Goal: Navigation & Orientation: Locate item on page

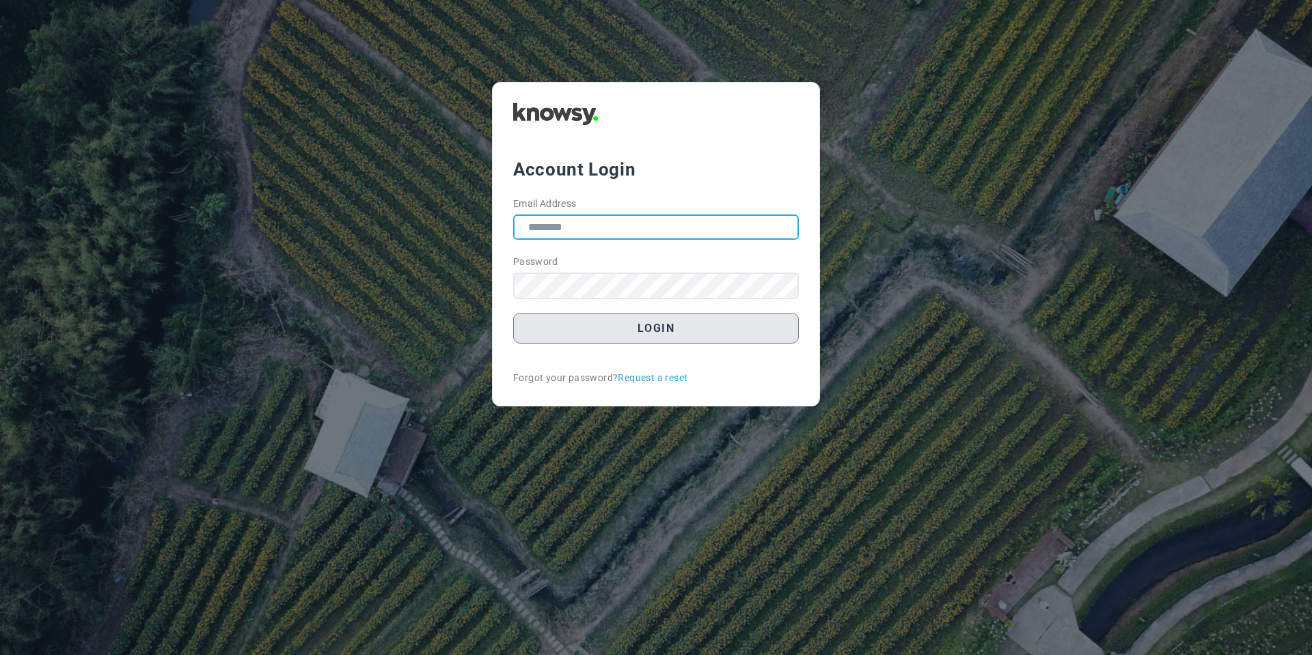
type input "**********"
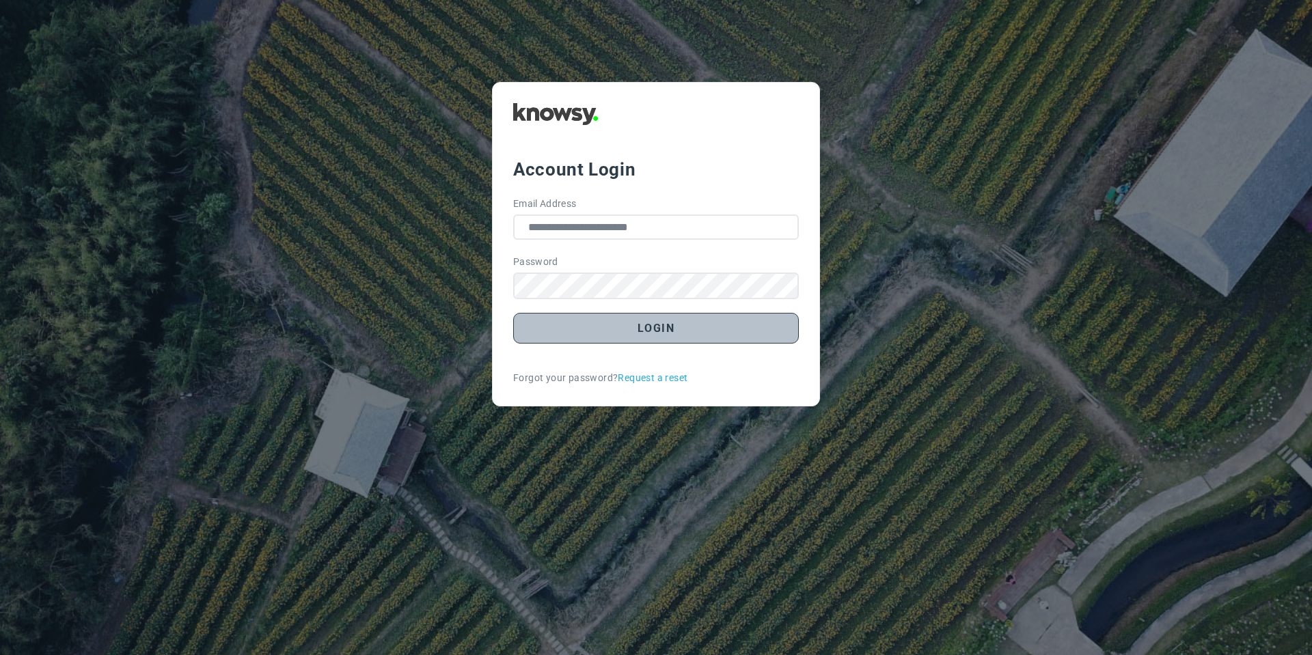
click at [572, 333] on button "Login" at bounding box center [656, 328] width 286 height 31
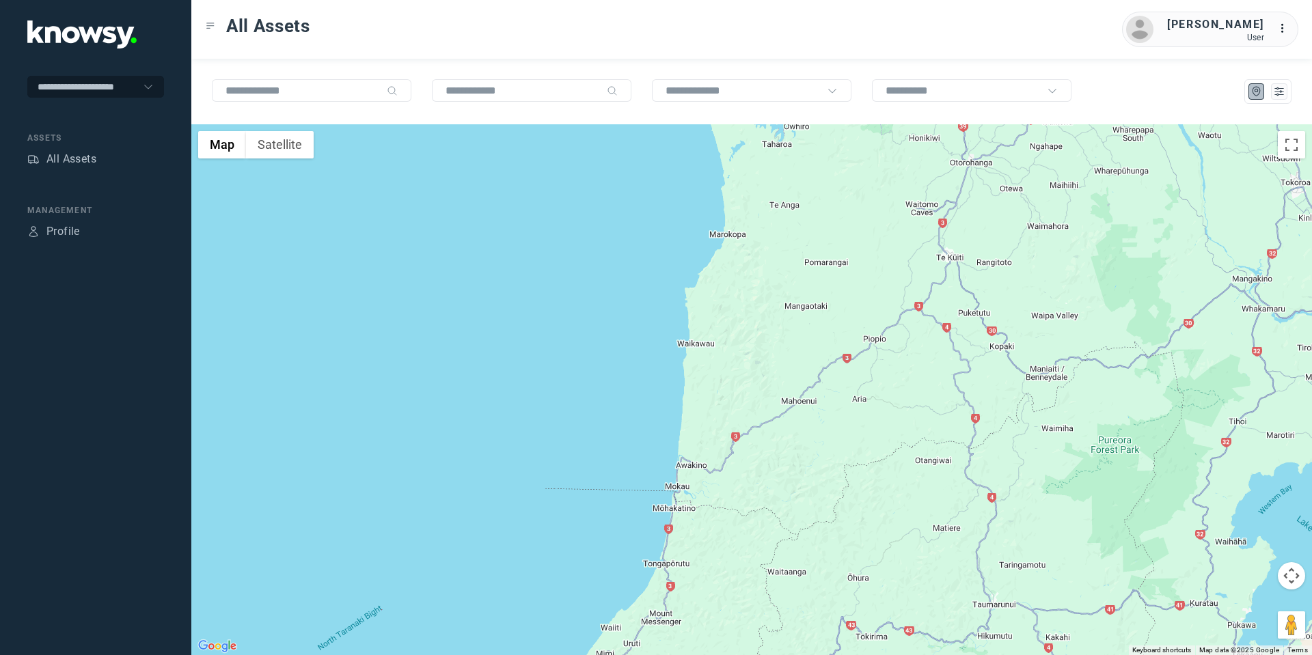
click at [1295, 584] on button "Map camera controls" at bounding box center [1291, 575] width 27 height 27
click at [1221, 609] on button "Move down" at bounding box center [1223, 610] width 27 height 27
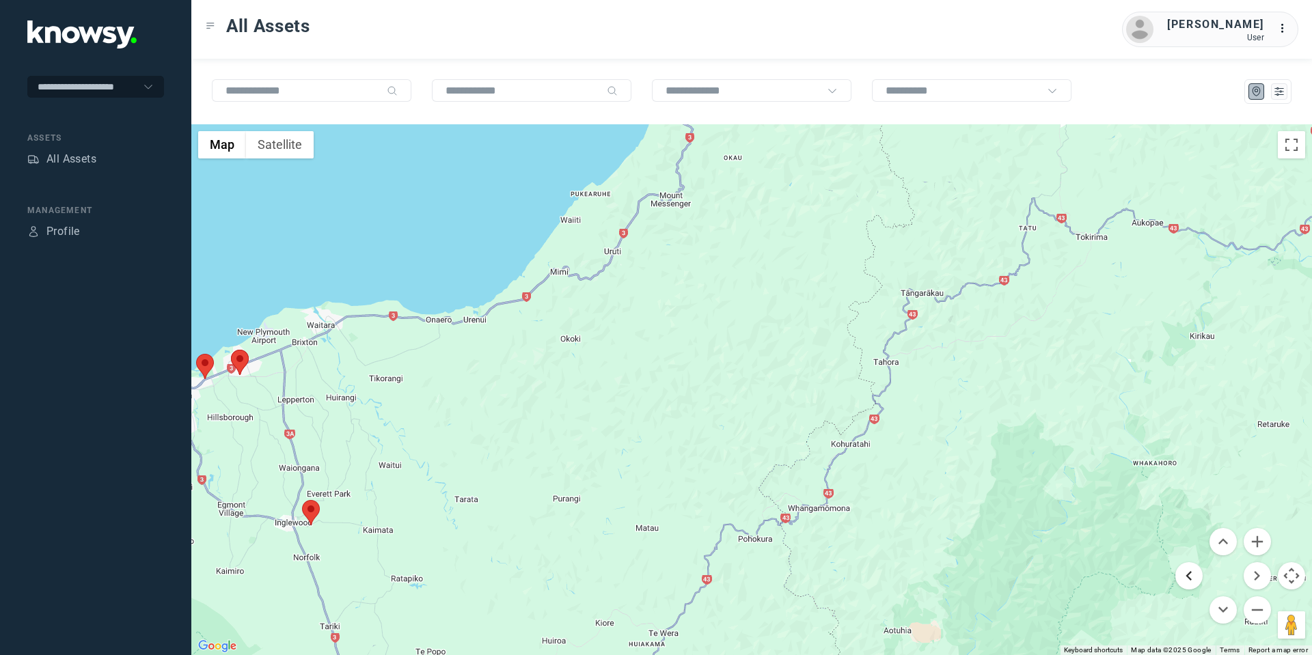
click at [1183, 580] on button "Move left" at bounding box center [1188, 575] width 27 height 27
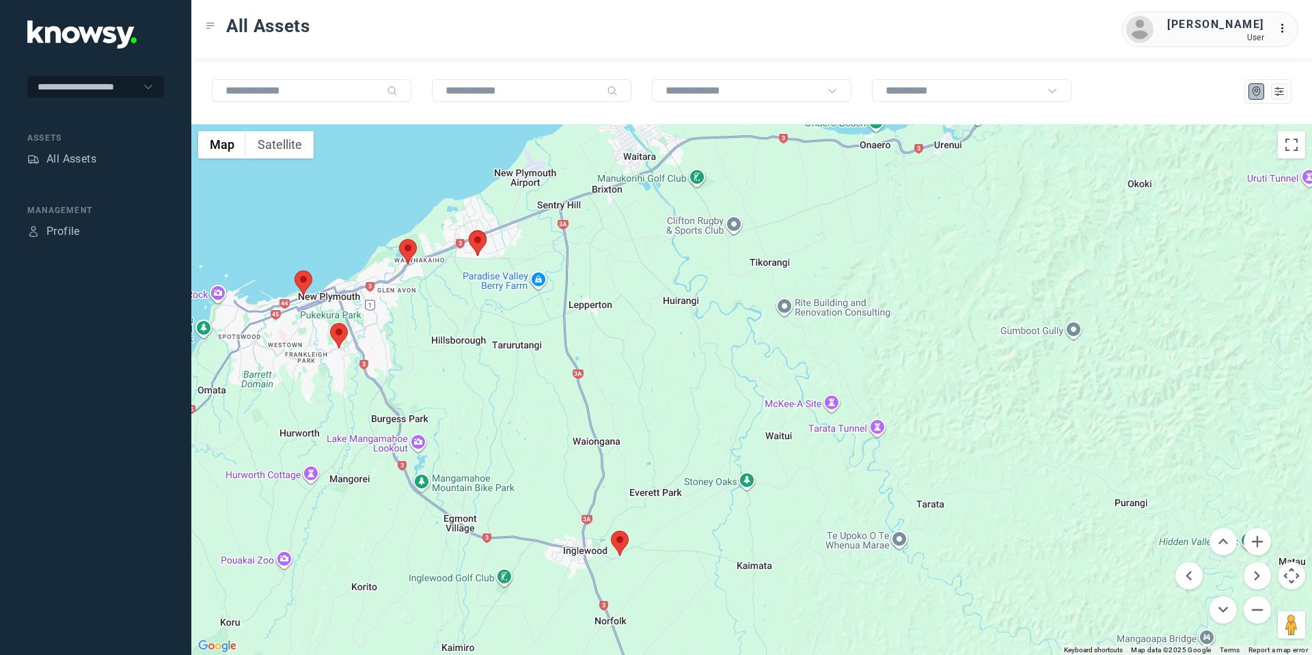
click at [330, 323] on area at bounding box center [330, 323] width 0 height 0
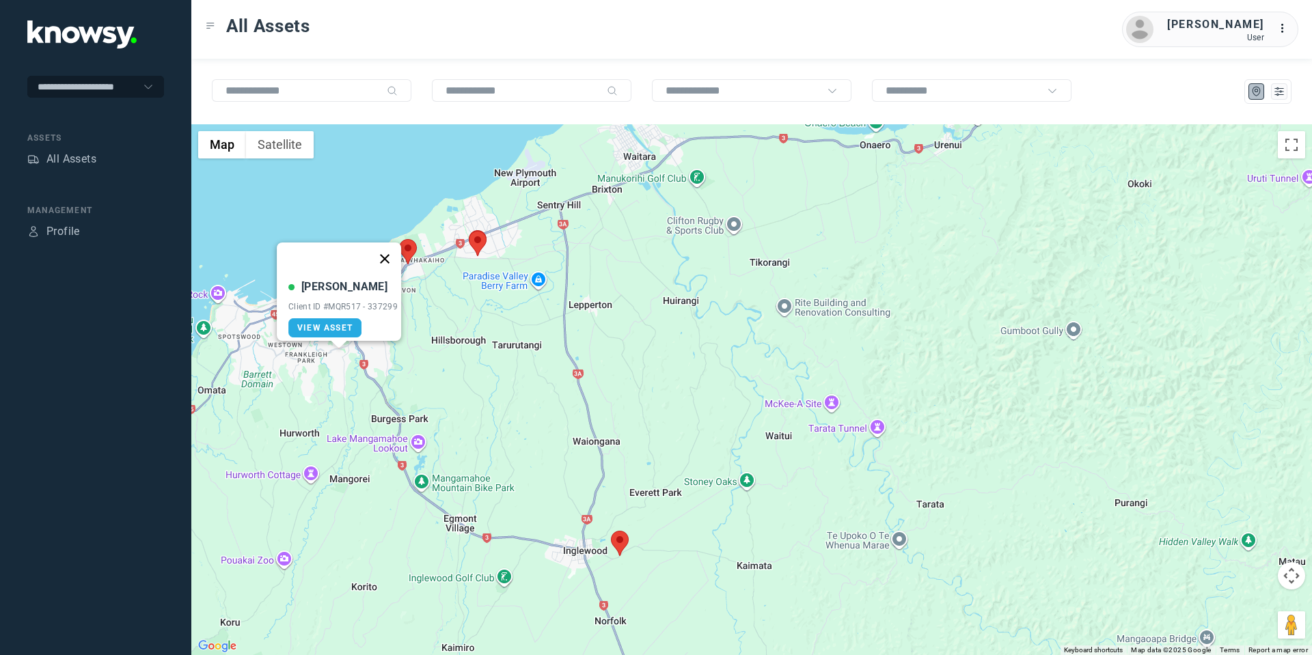
click at [389, 243] on button "Close" at bounding box center [384, 259] width 33 height 33
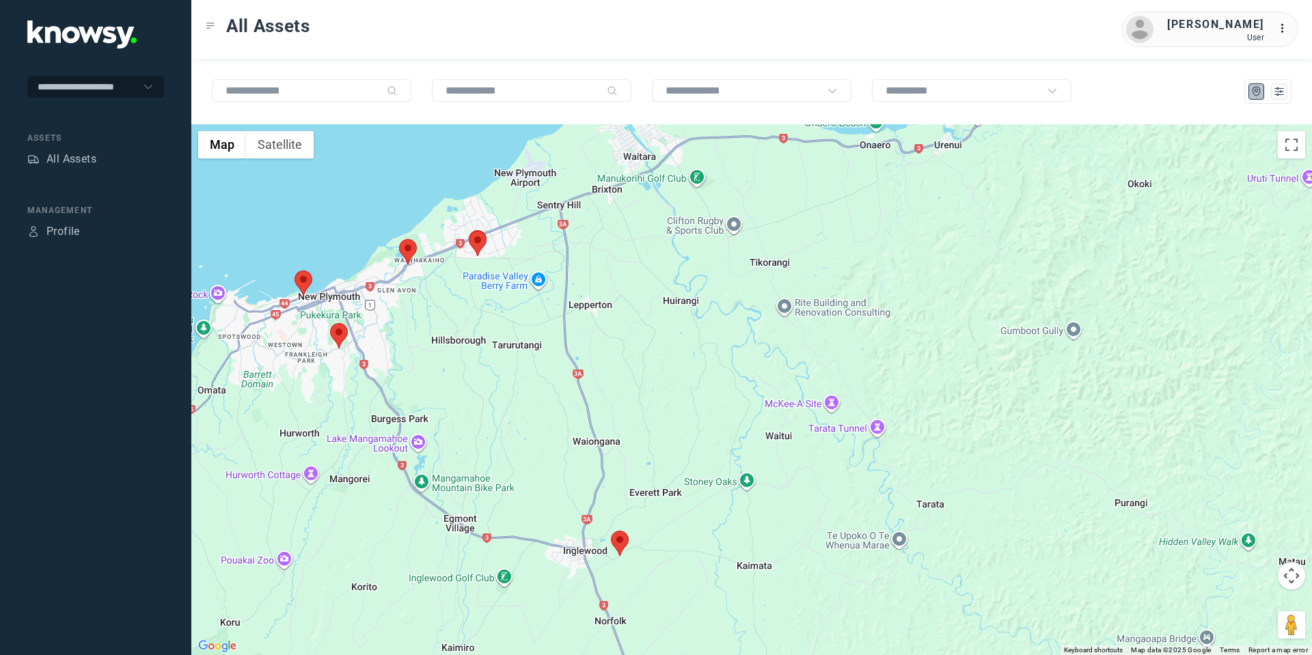
click at [399, 239] on area at bounding box center [399, 239] width 0 height 0
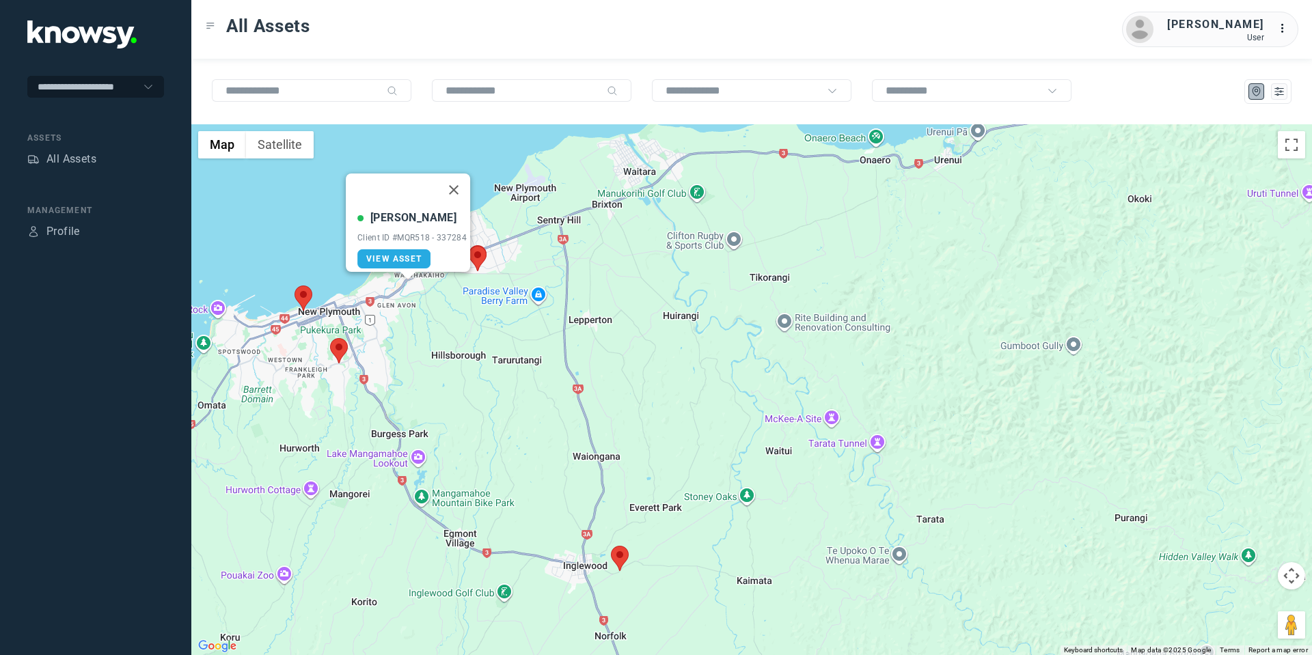
click at [295, 286] on area at bounding box center [295, 286] width 0 height 0
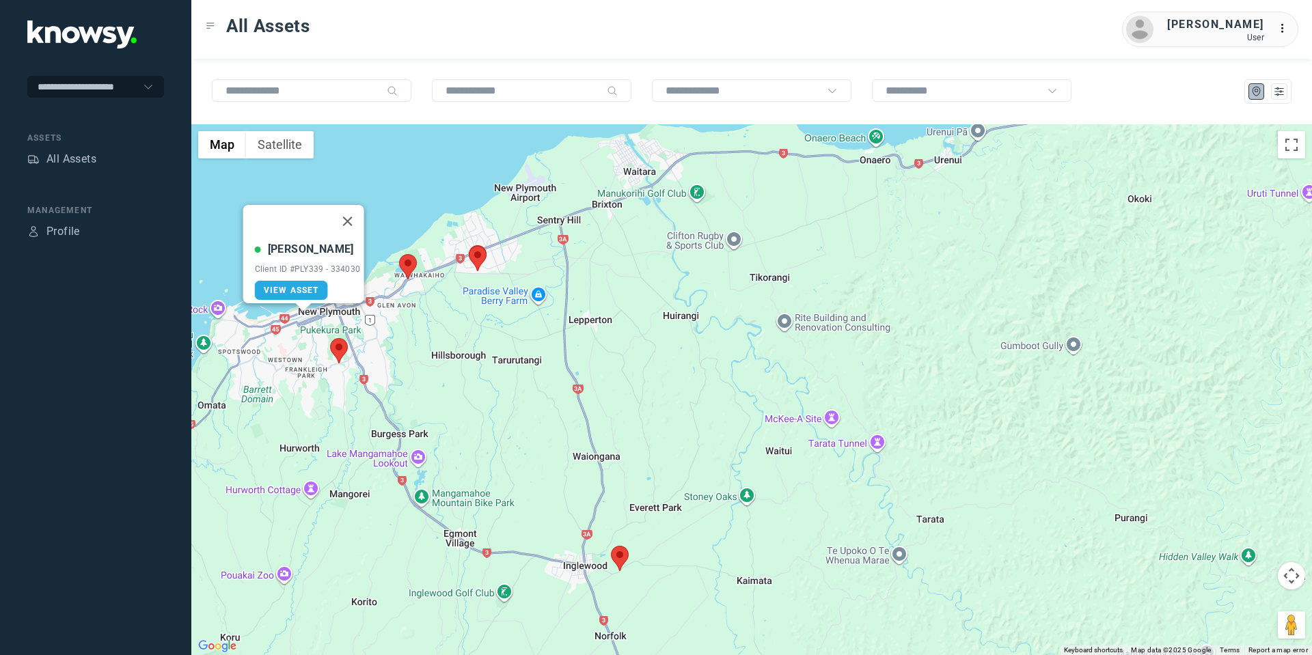
click at [469, 246] on area at bounding box center [469, 246] width 0 height 0
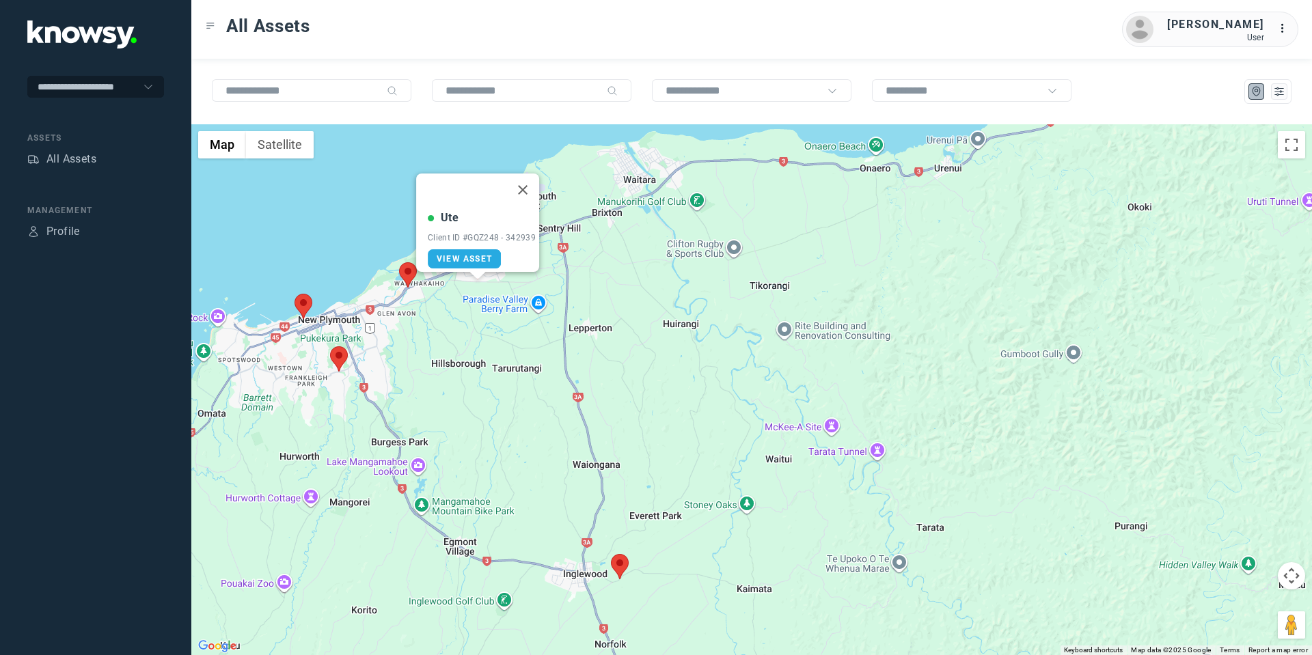
click at [611, 554] on area at bounding box center [611, 554] width 0 height 0
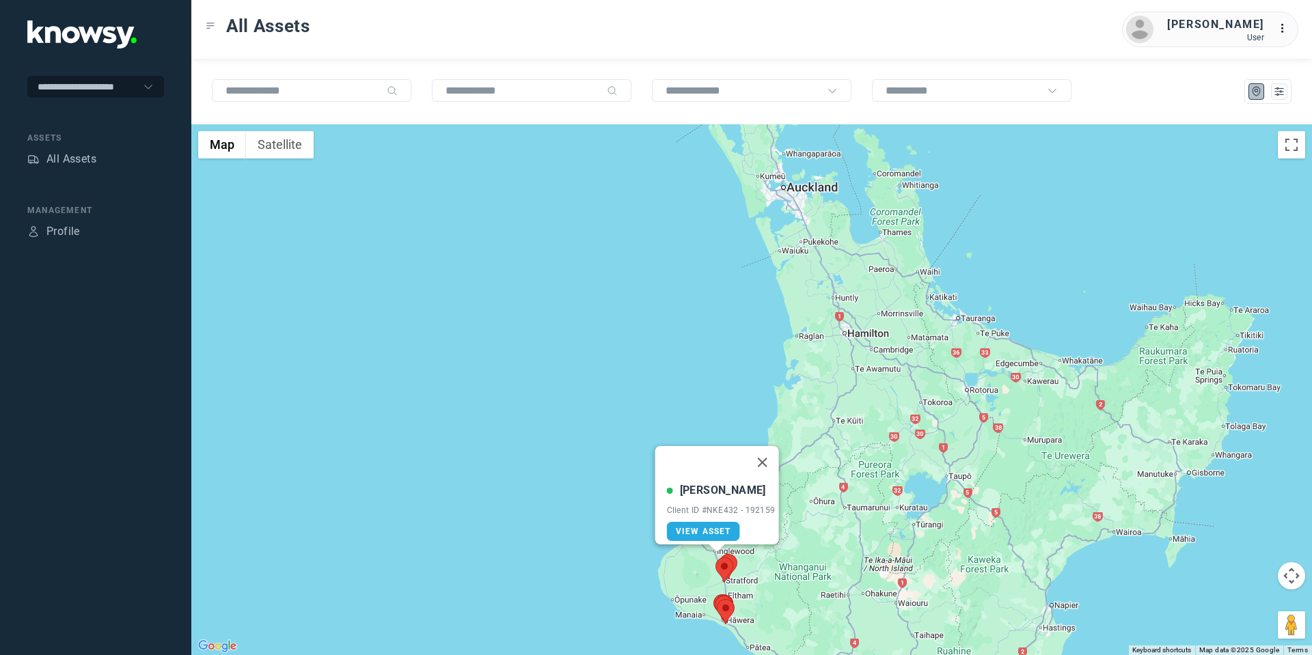
click at [717, 599] on area at bounding box center [717, 599] width 0 height 0
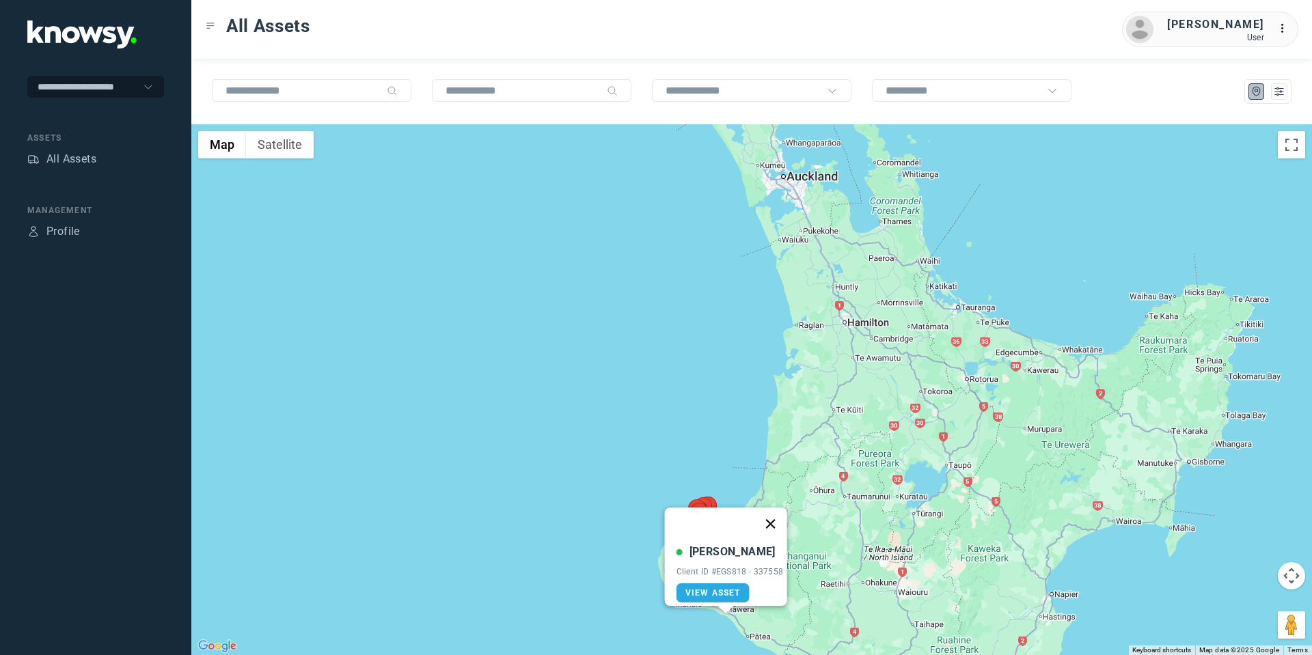
click at [774, 518] on button "Close" at bounding box center [770, 524] width 33 height 33
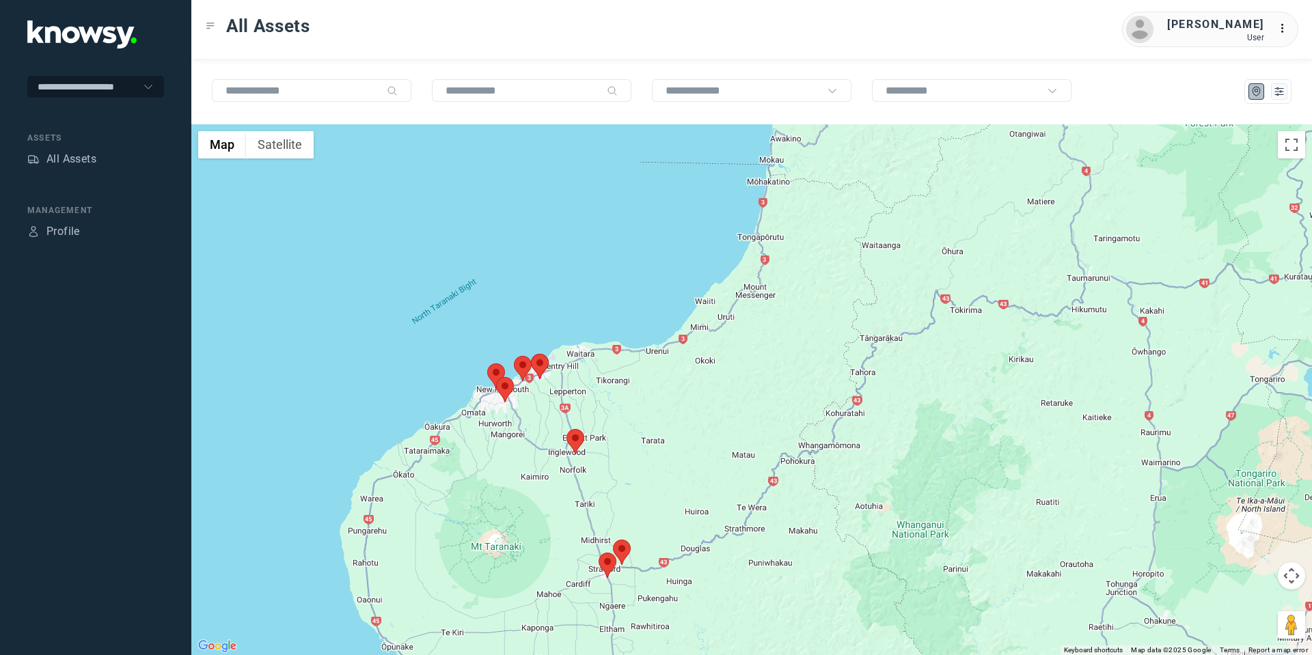
click at [1288, 575] on button "Map camera controls" at bounding box center [1291, 575] width 27 height 27
click at [1225, 607] on button "Move down" at bounding box center [1223, 610] width 27 height 27
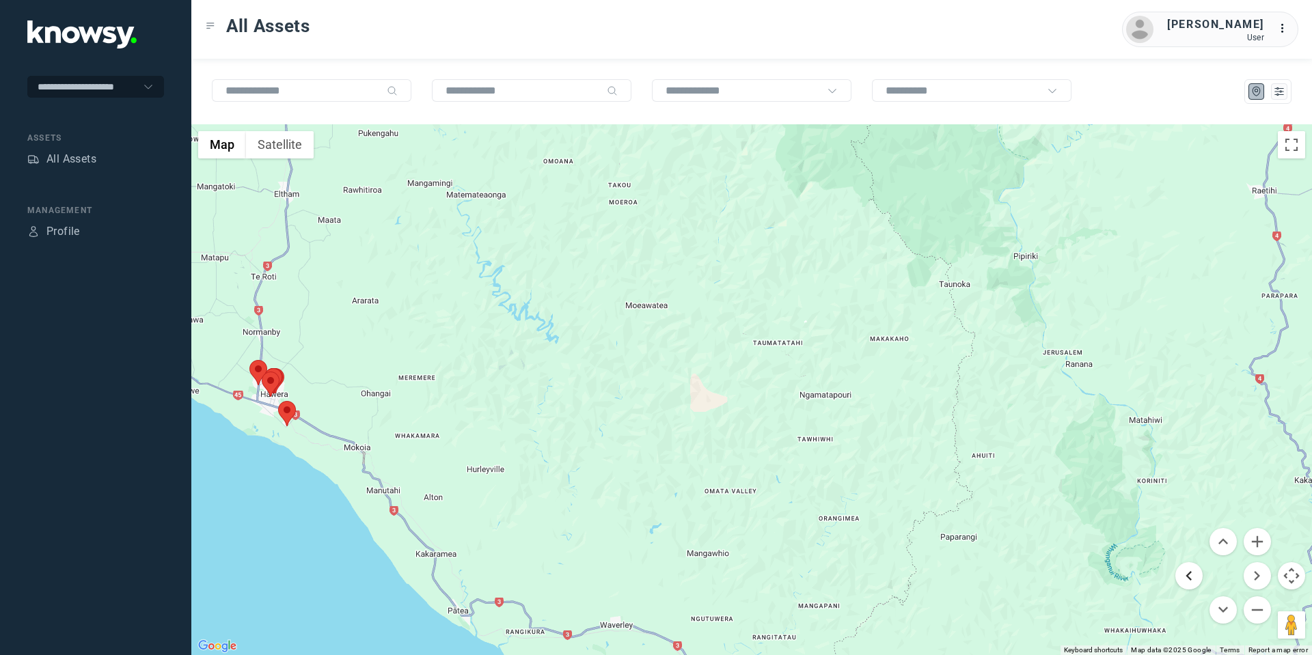
click at [1191, 580] on button "Move left" at bounding box center [1188, 575] width 27 height 27
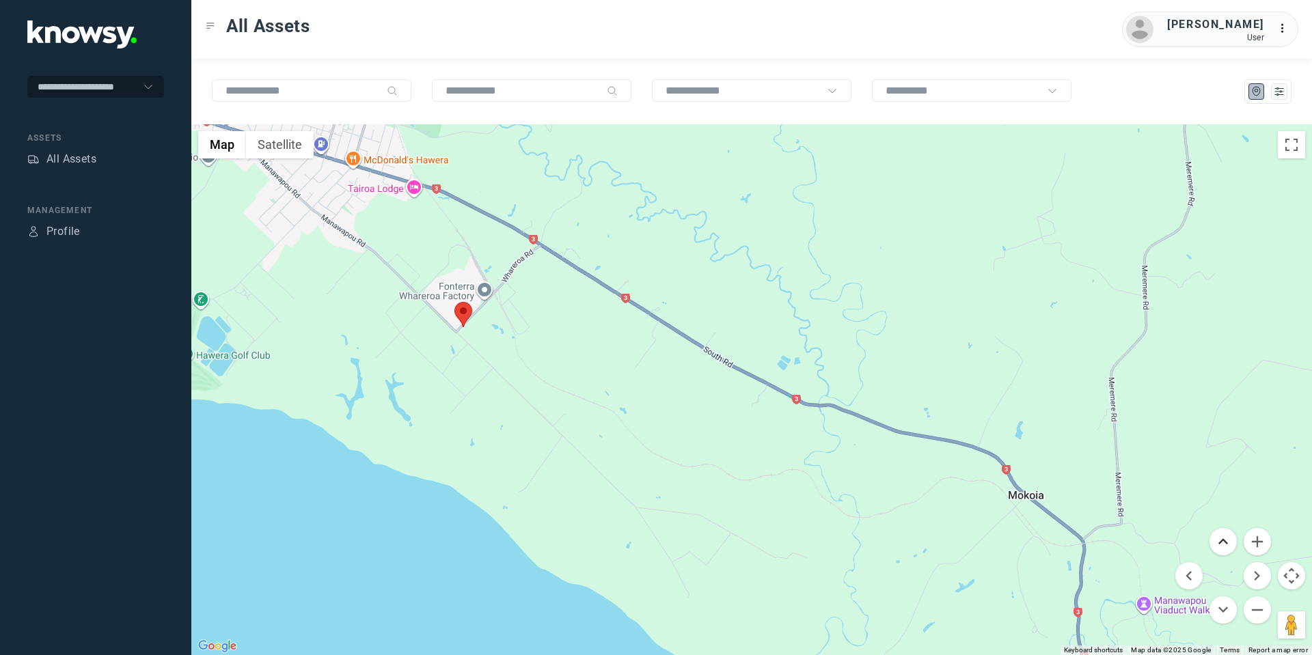
click at [1210, 537] on button "Move up" at bounding box center [1223, 541] width 27 height 27
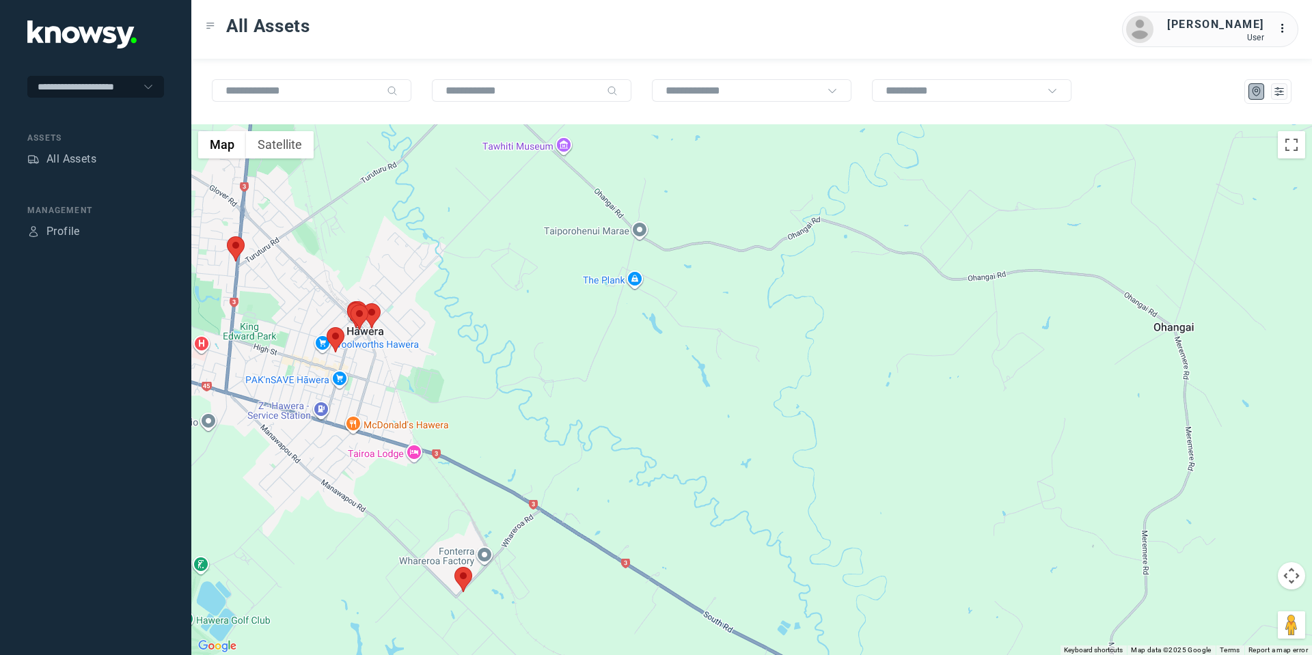
click at [327, 327] on area at bounding box center [327, 327] width 0 height 0
click at [391, 254] on button "Close" at bounding box center [380, 263] width 33 height 33
